Goal: Information Seeking & Learning: Learn about a topic

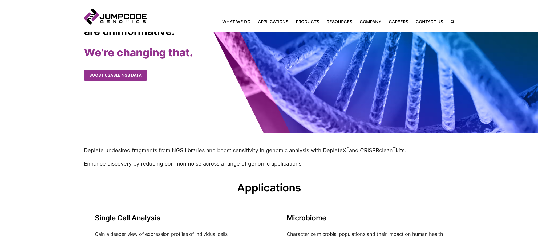
scroll to position [80, 0]
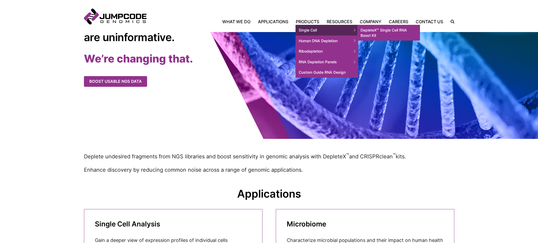
click at [379, 30] on link "DepleteX™ Single Cell RNA Boost Kit" at bounding box center [389, 33] width 63 height 16
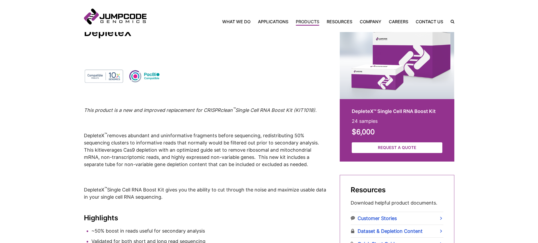
scroll to position [80, 0]
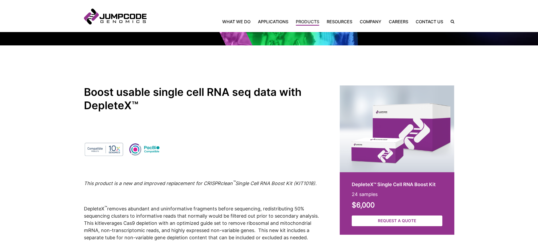
click at [301, 148] on p at bounding box center [205, 150] width 243 height 22
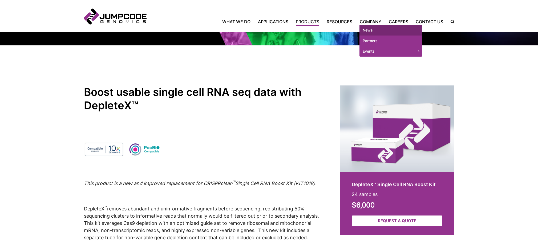
click at [371, 28] on link "News" at bounding box center [391, 30] width 63 height 11
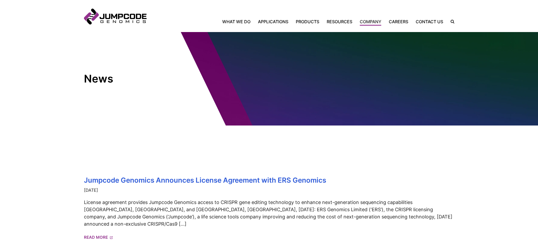
drag, startPoint x: 124, startPoint y: 16, endPoint x: 154, endPoint y: 106, distance: 95.0
click at [154, 106] on page-banner "News" at bounding box center [269, 78] width 538 height 93
